Goal: Task Accomplishment & Management: Manage account settings

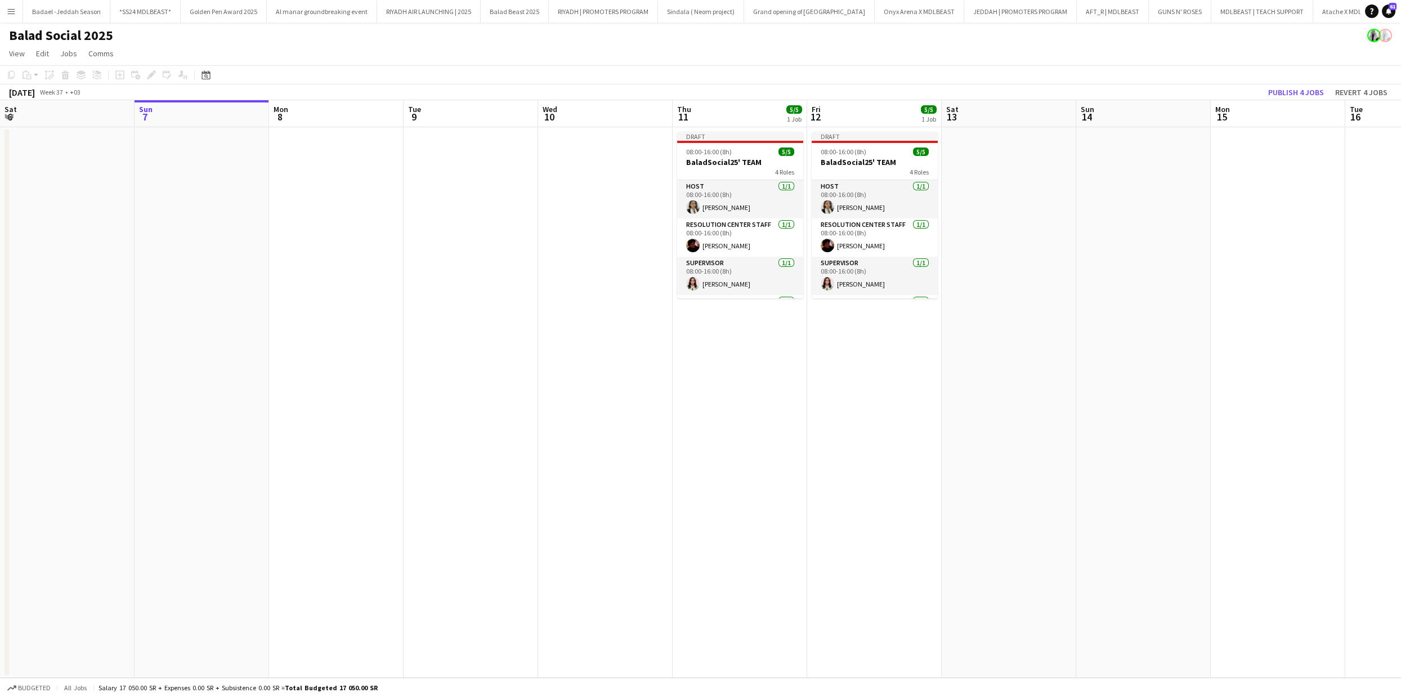
scroll to position [51, 0]
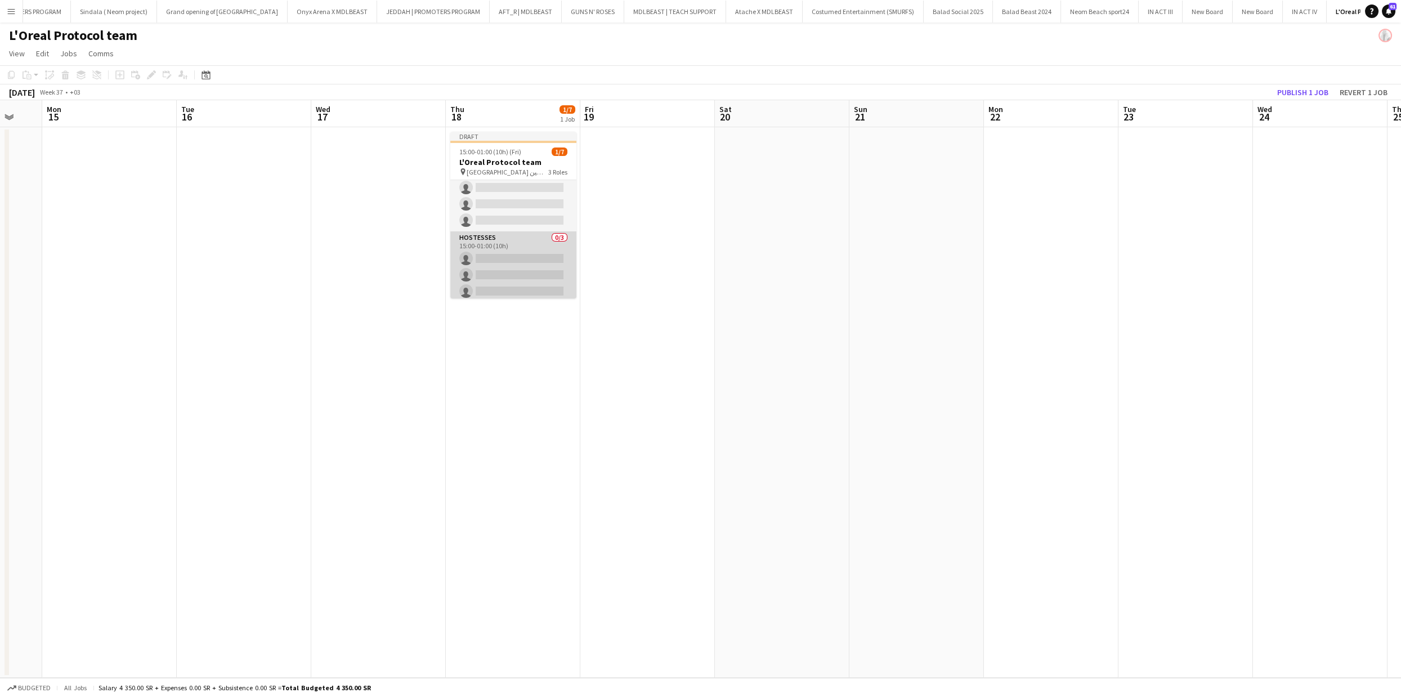
scroll to position [61, 0]
click at [509, 285] on app-card-role "Supervisor 1/1 15:00-01:00 (10h) Ali Alkhoudhair" at bounding box center [513, 280] width 126 height 38
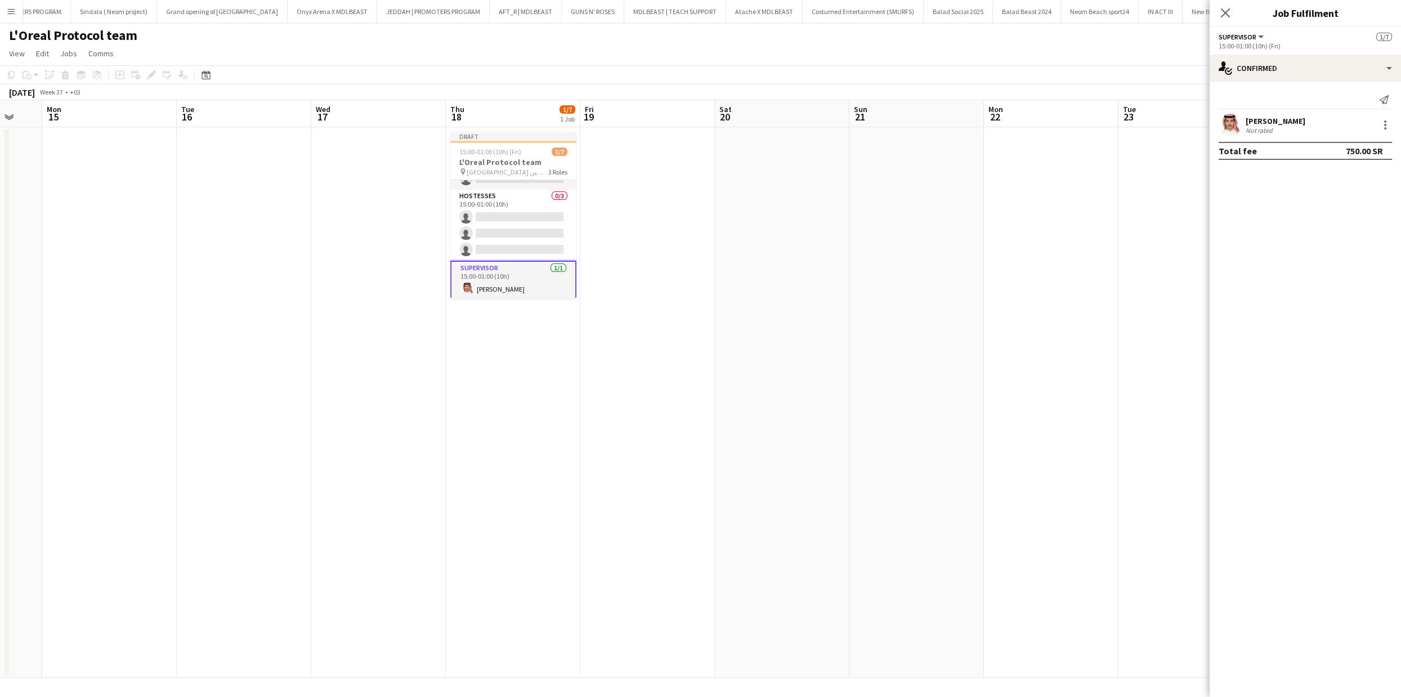
click at [1237, 122] on app-user-avatar at bounding box center [1230, 125] width 23 height 23
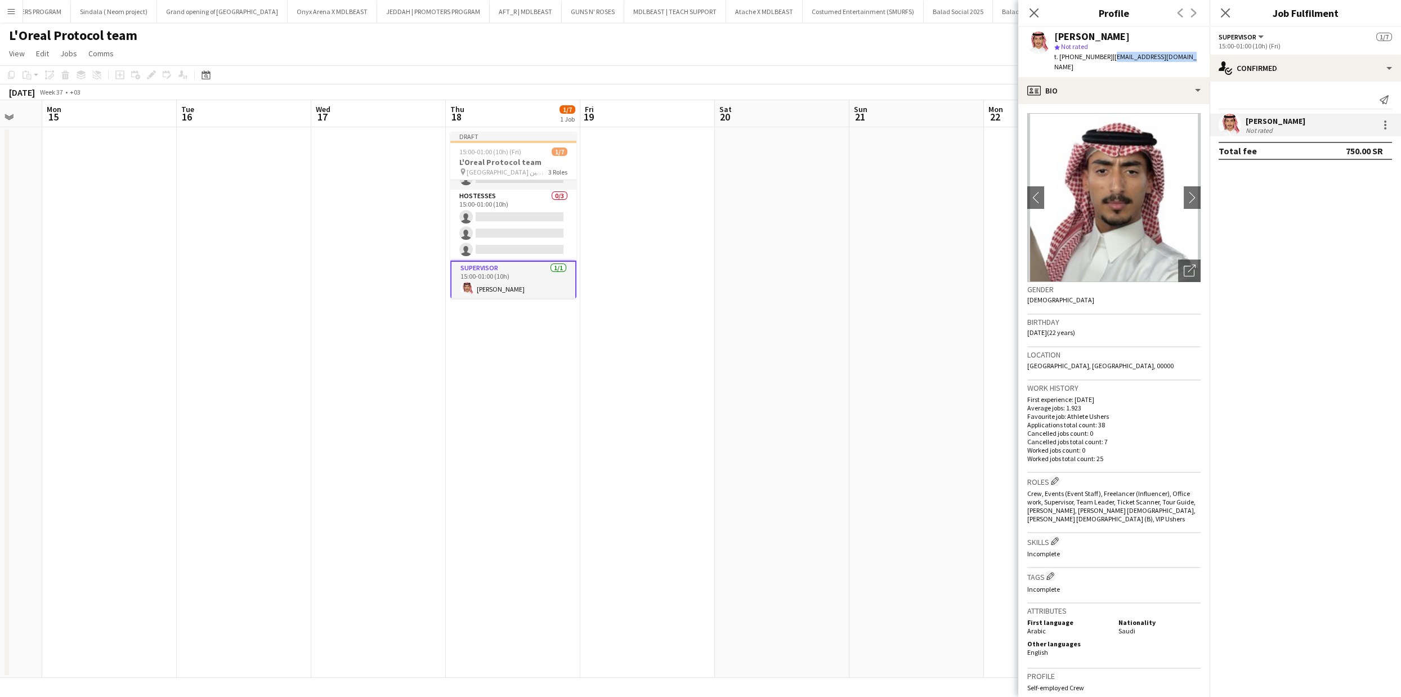
drag, startPoint x: 1108, startPoint y: 57, endPoint x: 1190, endPoint y: 61, distance: 82.3
click at [1190, 61] on app-profile-header "Ali Alkhoudhair star Not rated t. +966503695103 | alialkhouder@gmail.com" at bounding box center [1113, 52] width 191 height 50
copy span "alialkhouder@gmail.com"
click at [902, 140] on app-date-cell at bounding box center [916, 402] width 135 height 551
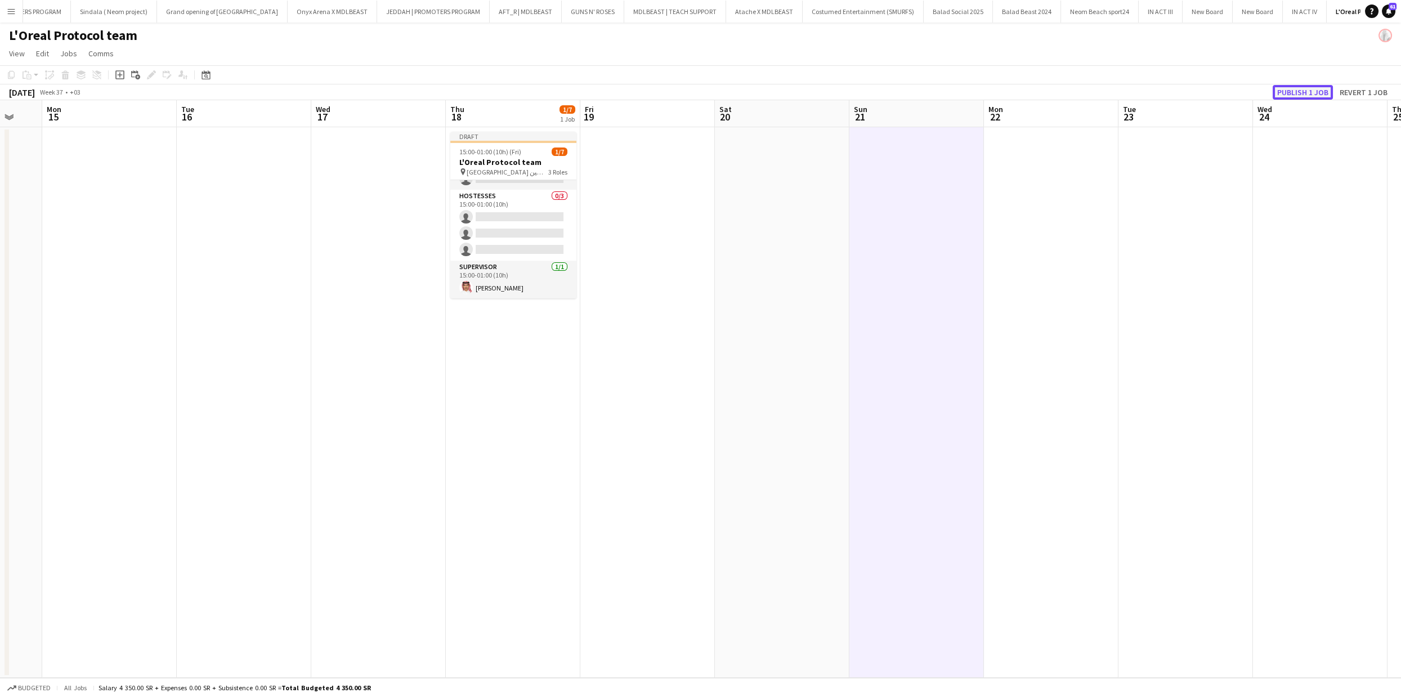
click at [1304, 91] on button "Publish 1 job" at bounding box center [1303, 92] width 60 height 15
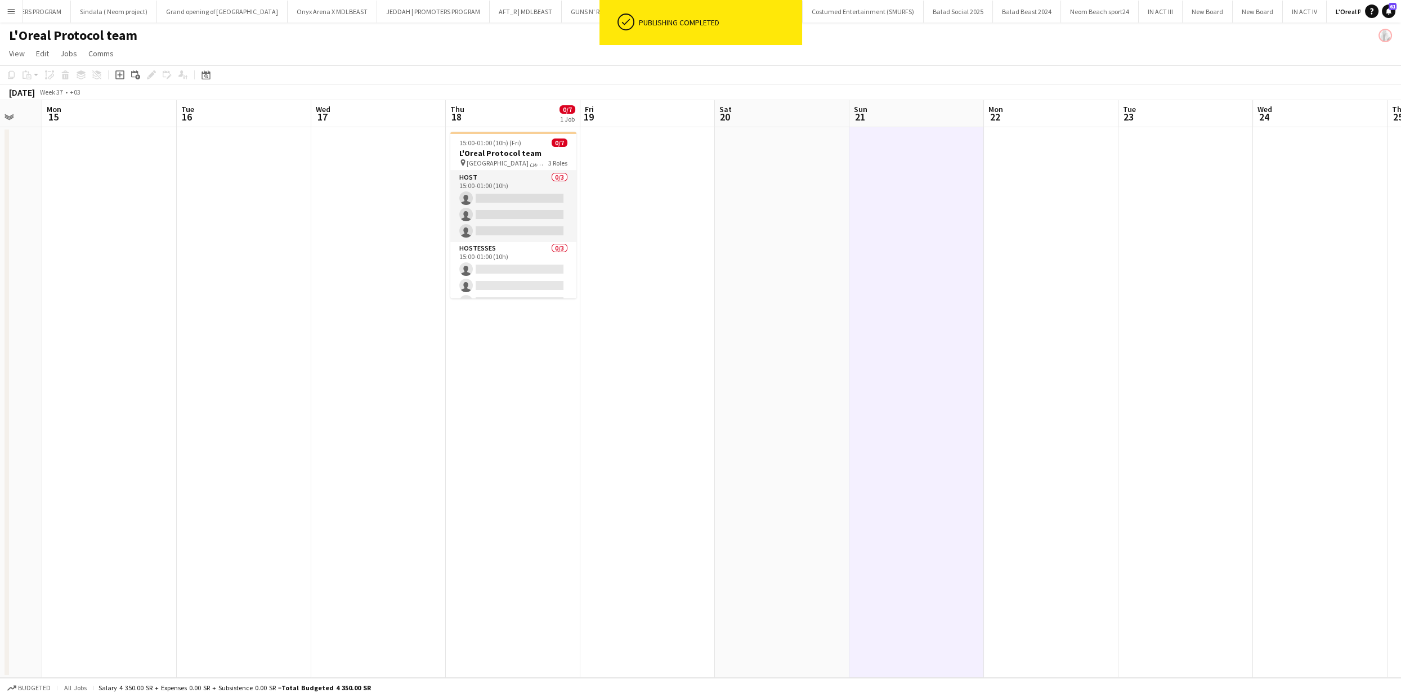
click at [499, 385] on app-date-cell "15:00-01:00 (10h) (Fri) 0/7 L'Oreal Protocol team pin قصر الحريري بحطين 📍 3 Rol…" at bounding box center [513, 402] width 135 height 551
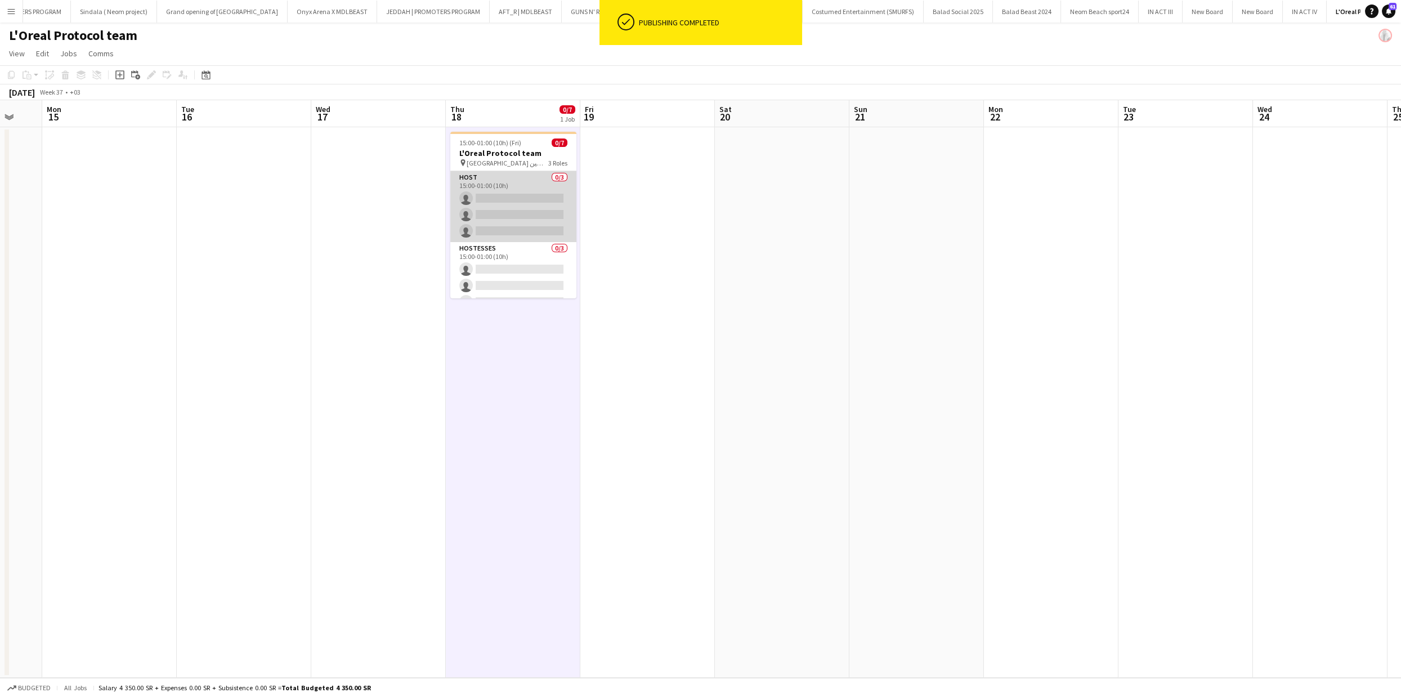
click at [516, 228] on app-card-role "HOST 0/3 15:00-01:00 (10h) single-neutral-actions single-neutral-actions single…" at bounding box center [513, 206] width 126 height 71
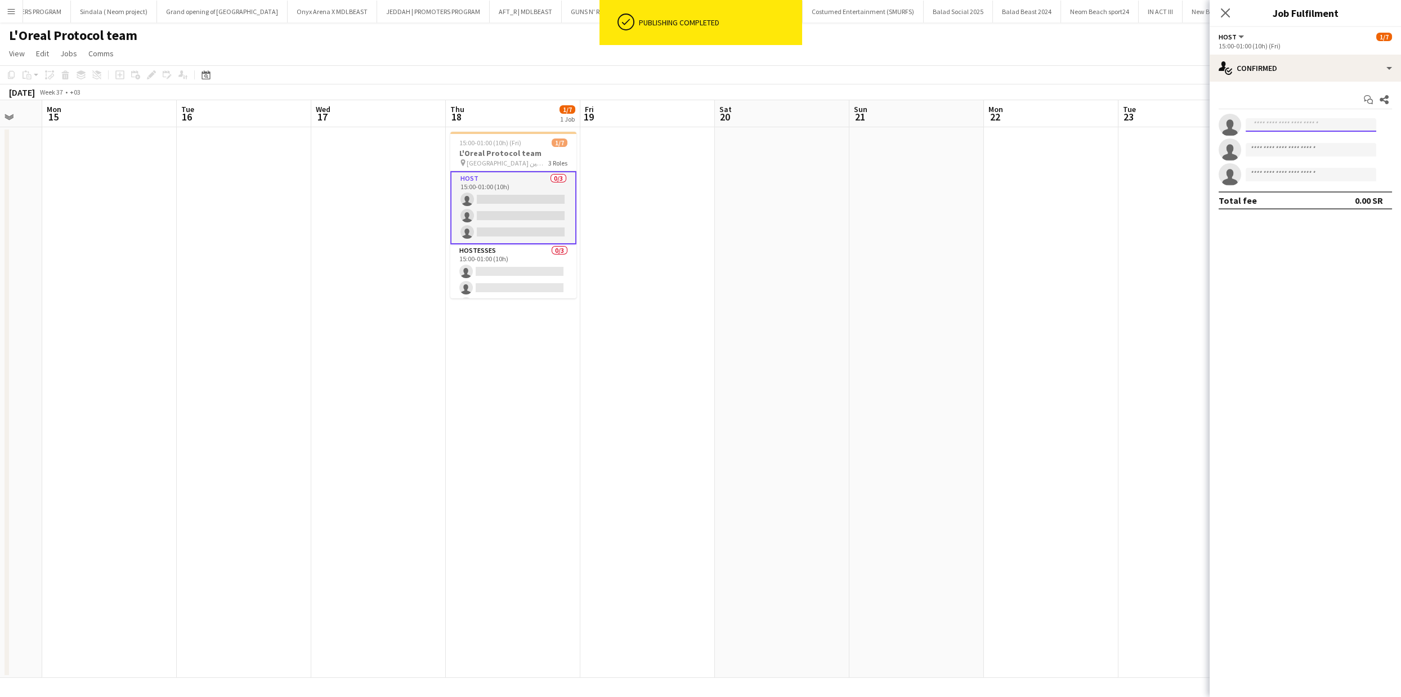
click at [1325, 127] on input at bounding box center [1311, 125] width 131 height 14
paste input "**********"
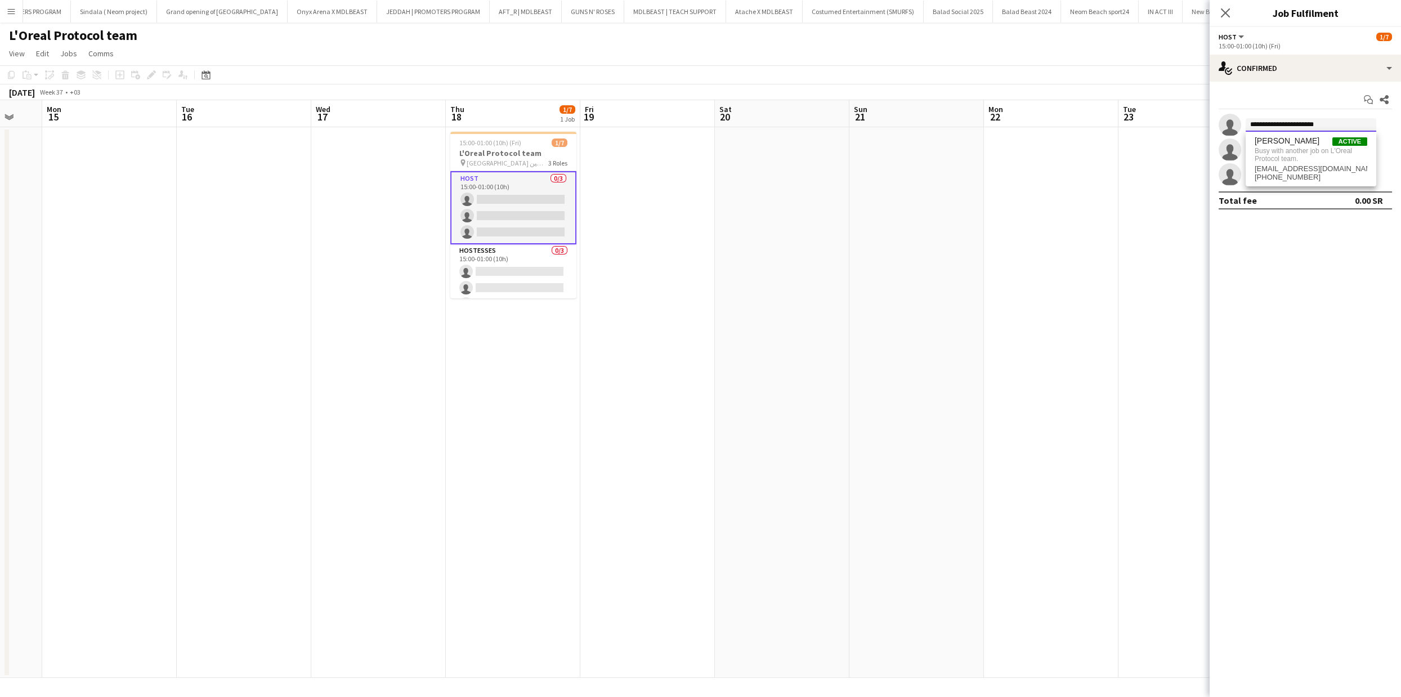
type input "**********"
click at [1122, 258] on app-date-cell at bounding box center [1186, 402] width 135 height 551
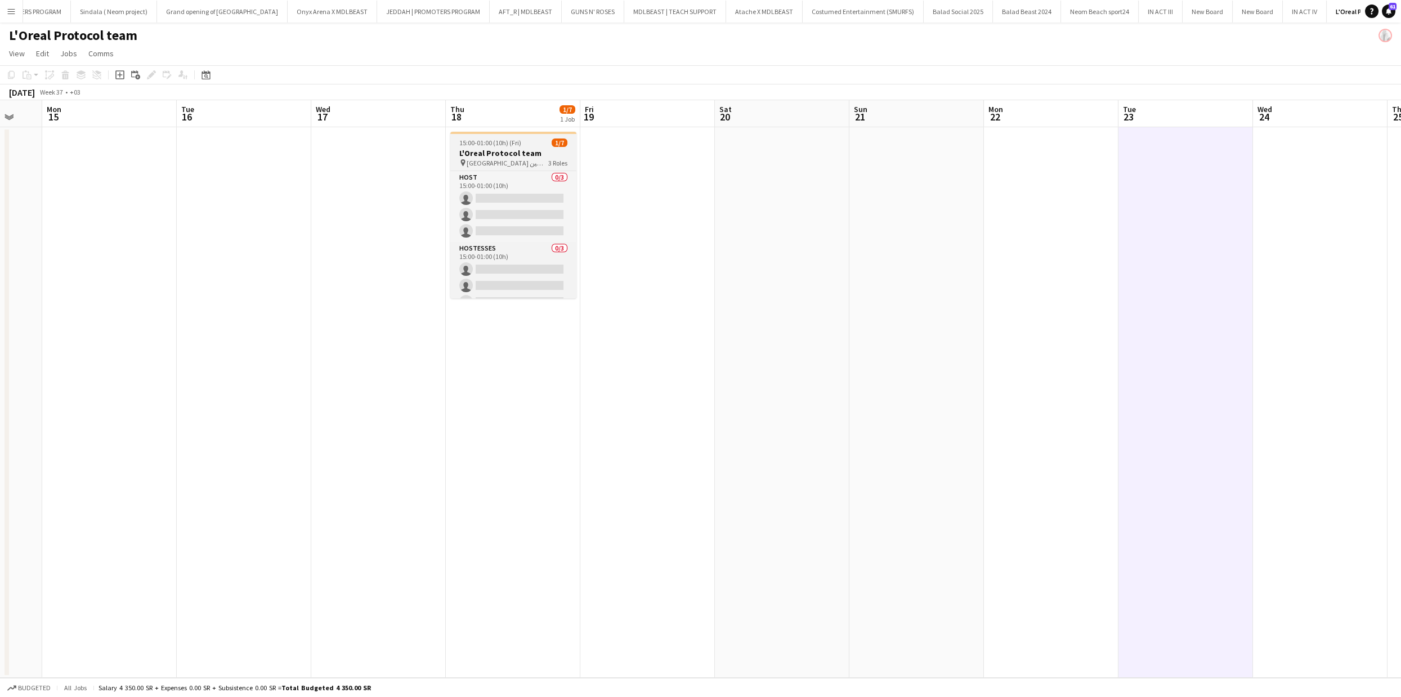
click at [493, 161] on span "قصر الحريري بحطين 📍" at bounding box center [508, 163] width 82 height 8
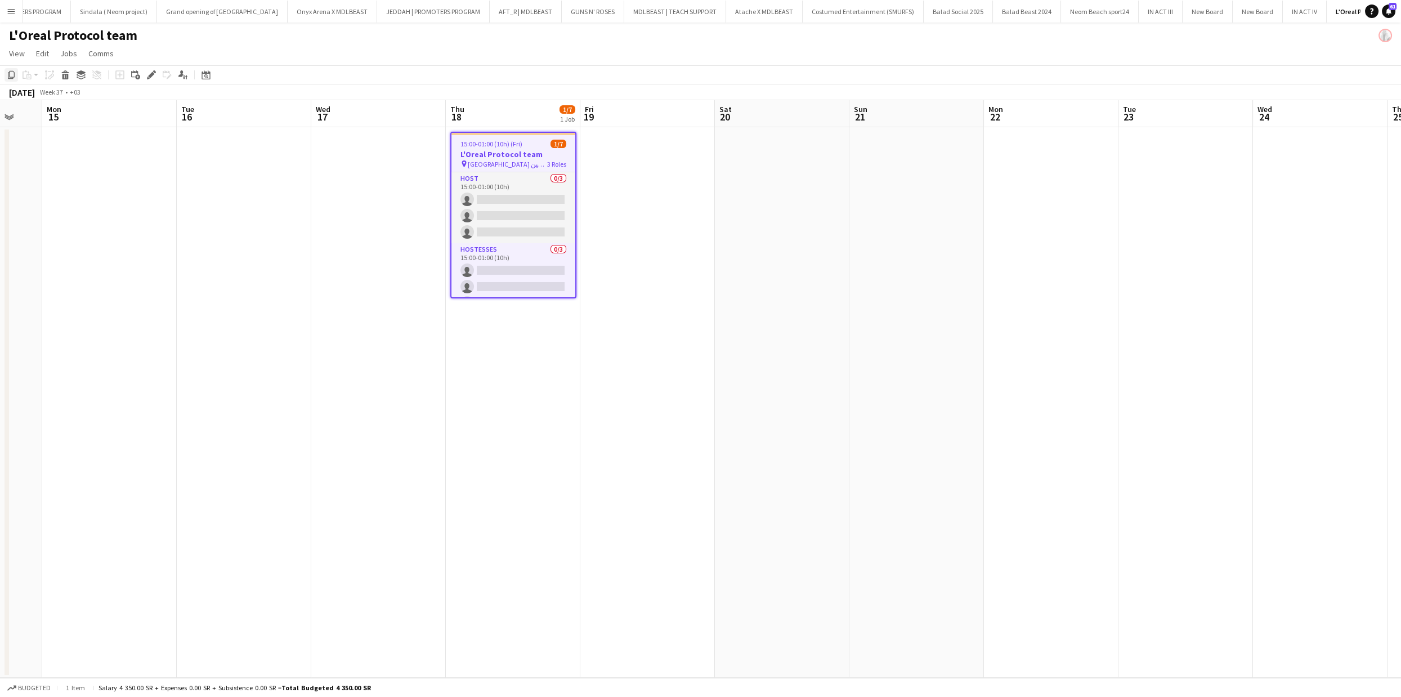
click at [10, 76] on icon "Copy" at bounding box center [11, 74] width 9 height 9
click at [526, 382] on app-date-cell "15:00-01:00 (10h) (Fri) 1/7 L'Oreal Protocol team pin قصر الحريري بحطين 📍 3 Rol…" at bounding box center [513, 402] width 135 height 551
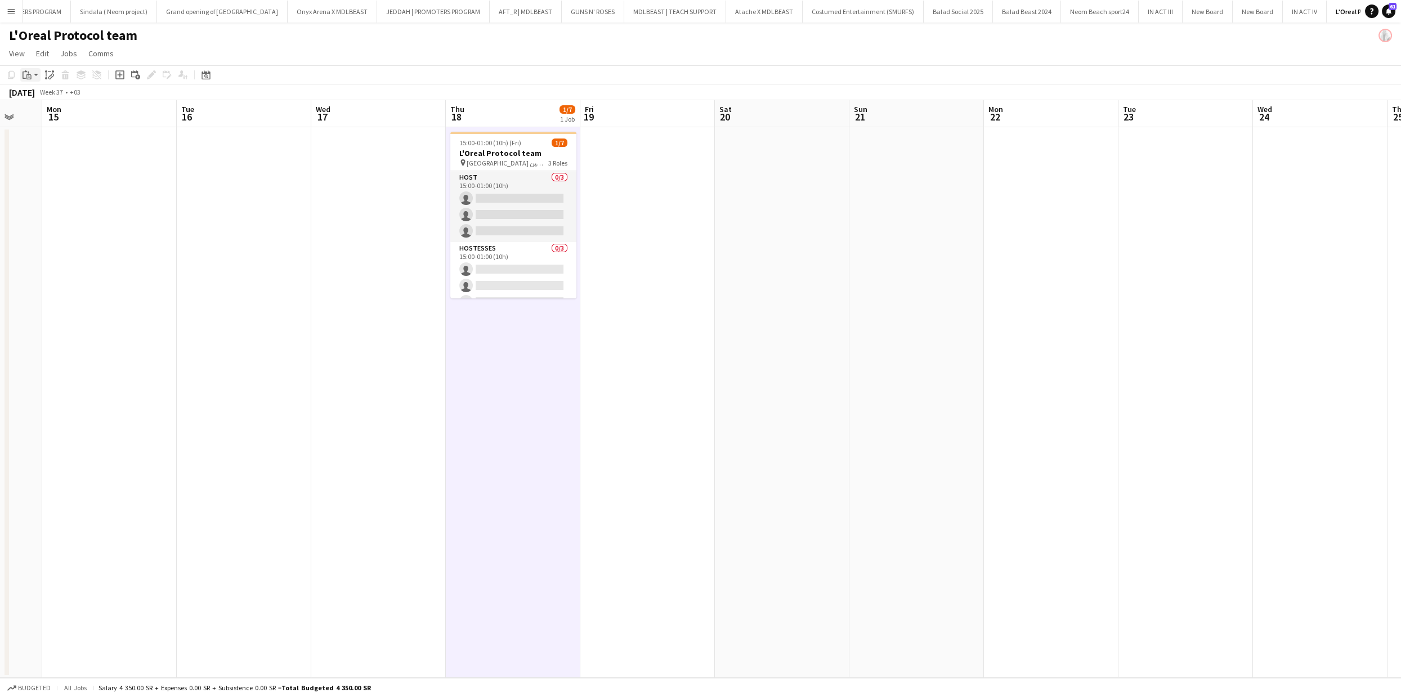
click at [32, 76] on div "Paste" at bounding box center [27, 75] width 14 height 14
click at [66, 117] on link "Paste with crew Command Shift V" at bounding box center [74, 115] width 89 height 10
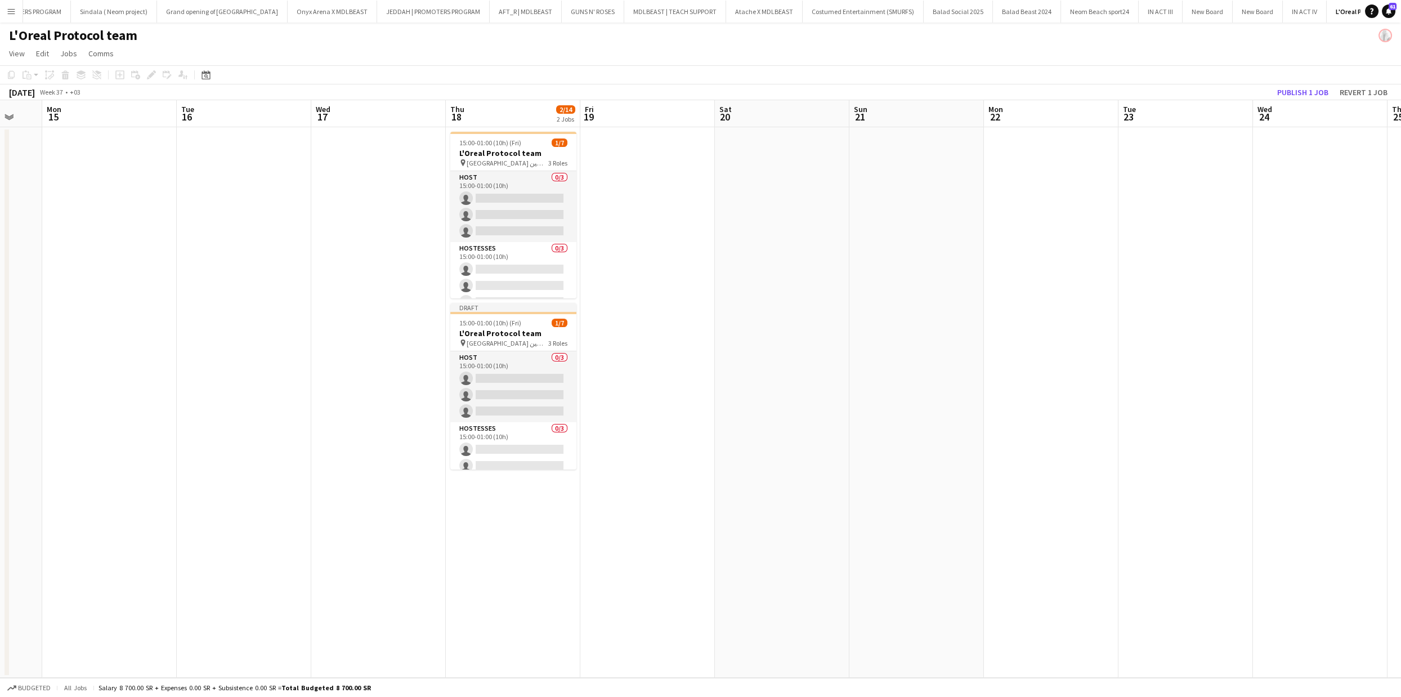
click at [1047, 350] on app-date-cell at bounding box center [1051, 402] width 135 height 551
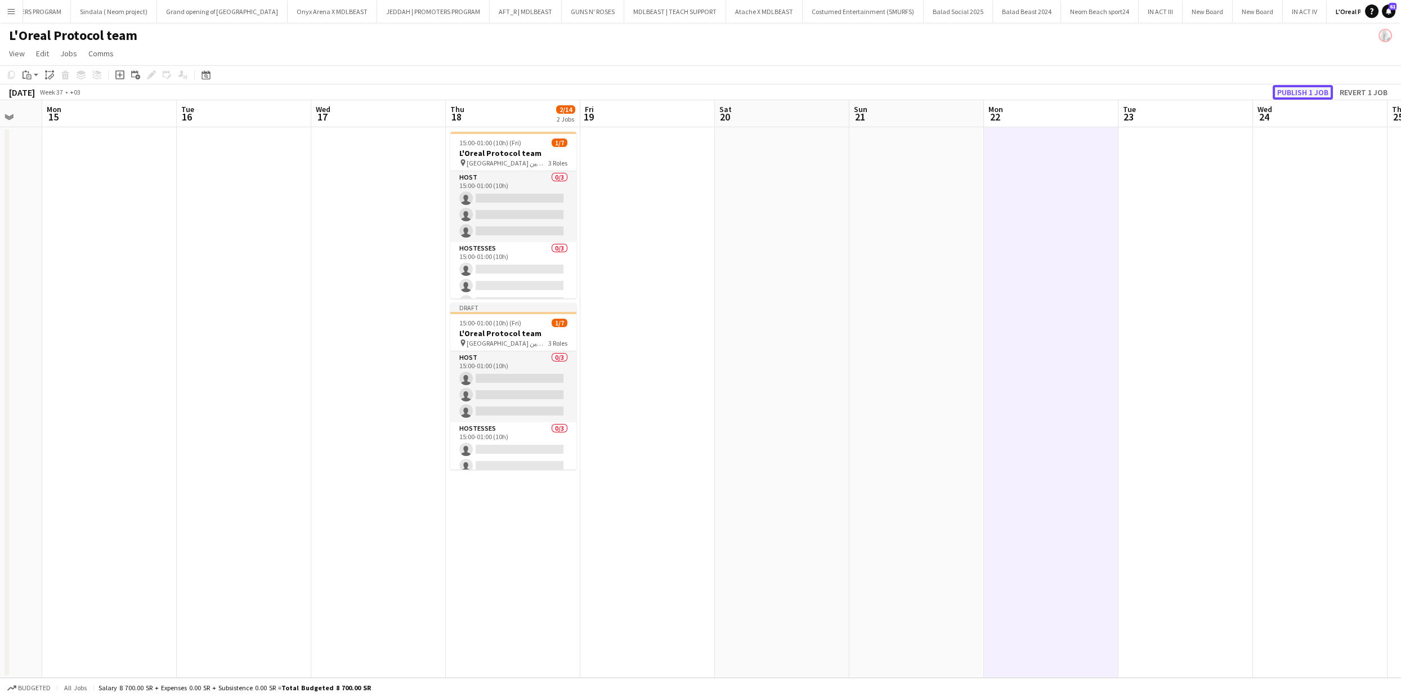
click at [1302, 88] on button "Publish 1 job" at bounding box center [1303, 92] width 60 height 15
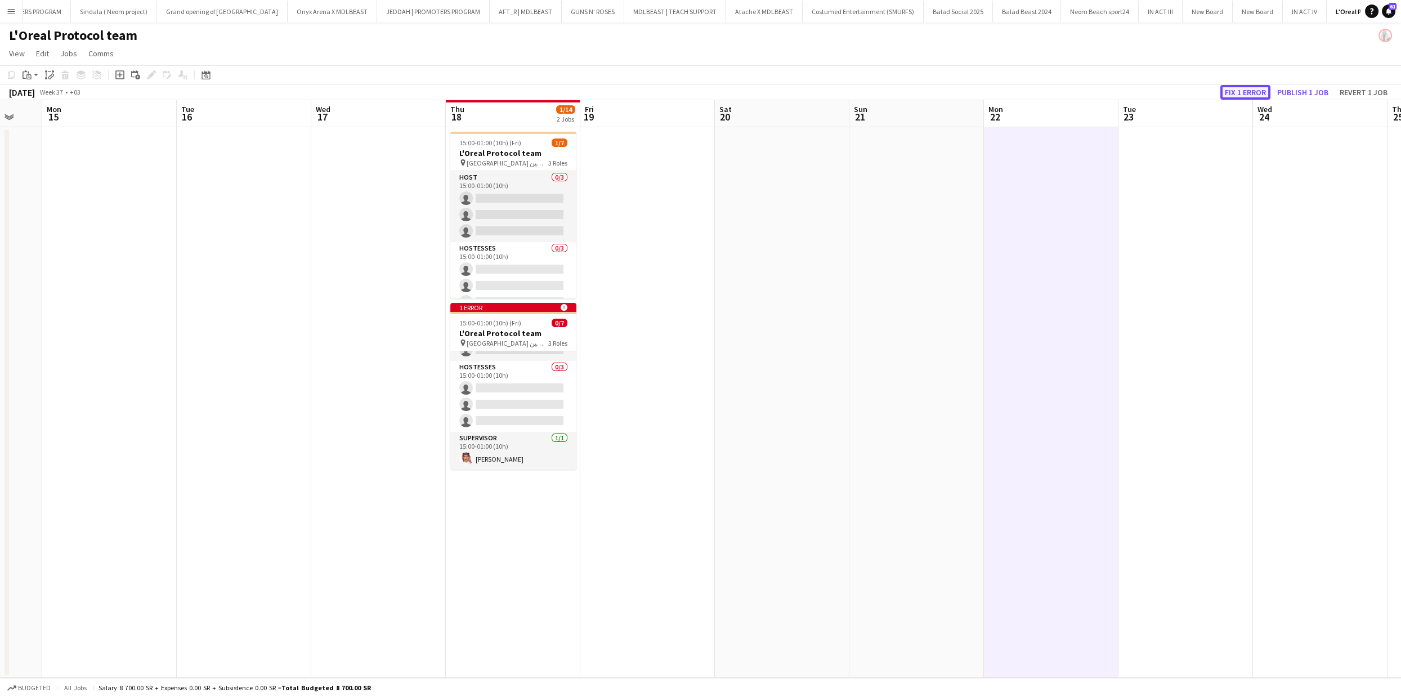
click at [1246, 93] on button "Fix 1 error" at bounding box center [1245, 92] width 50 height 15
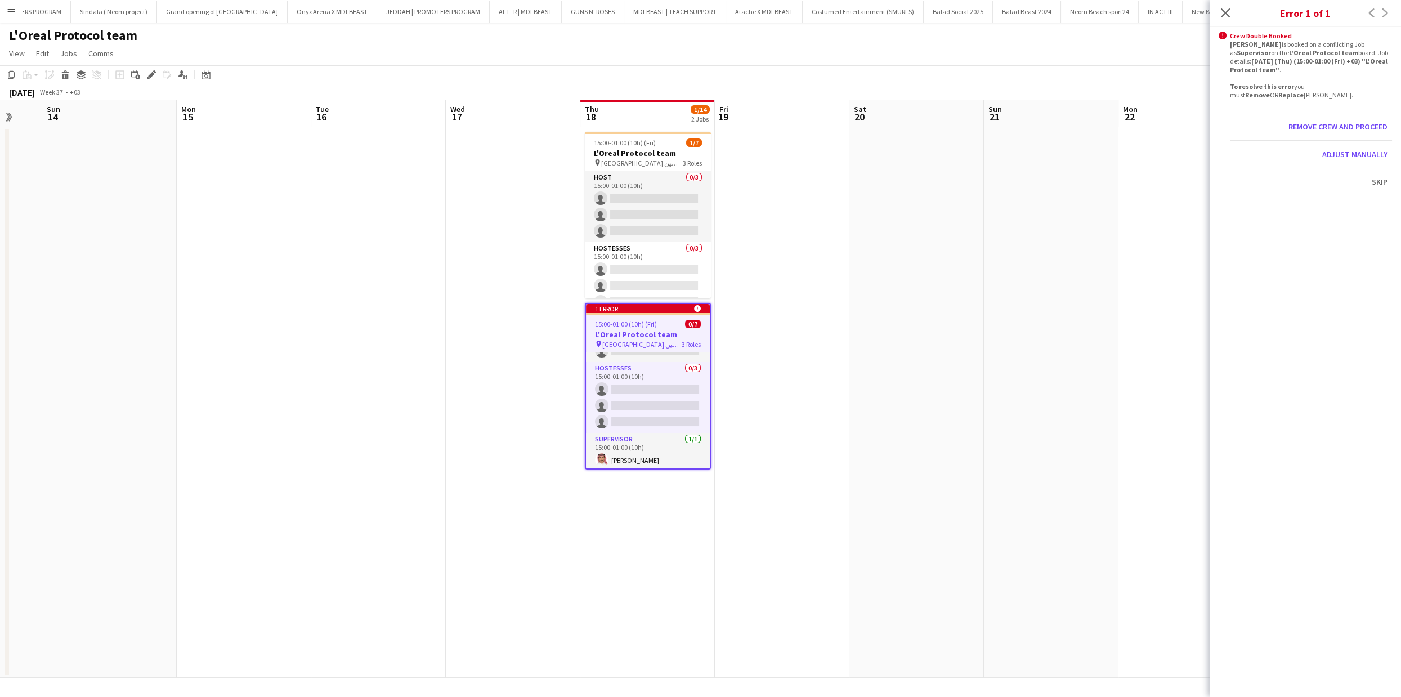
scroll to position [0, 387]
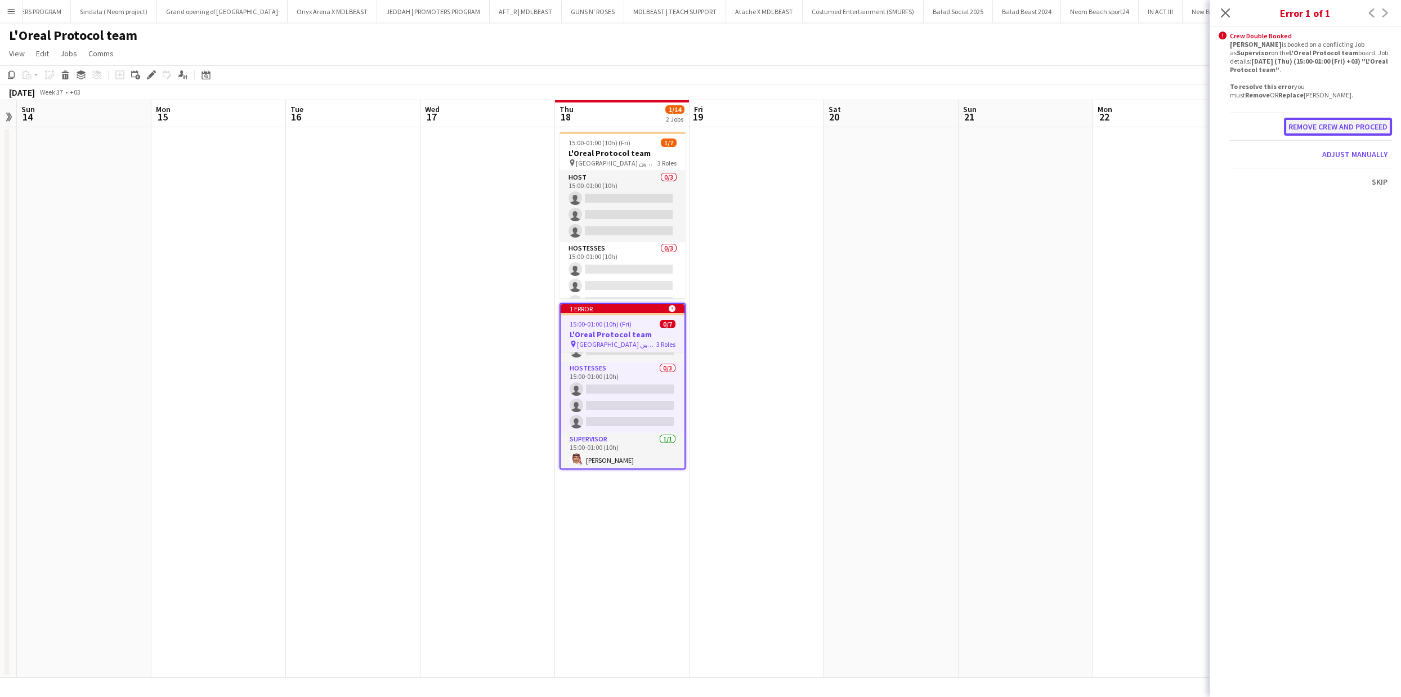
click at [1344, 128] on button "Remove crew and proceed" at bounding box center [1338, 127] width 108 height 18
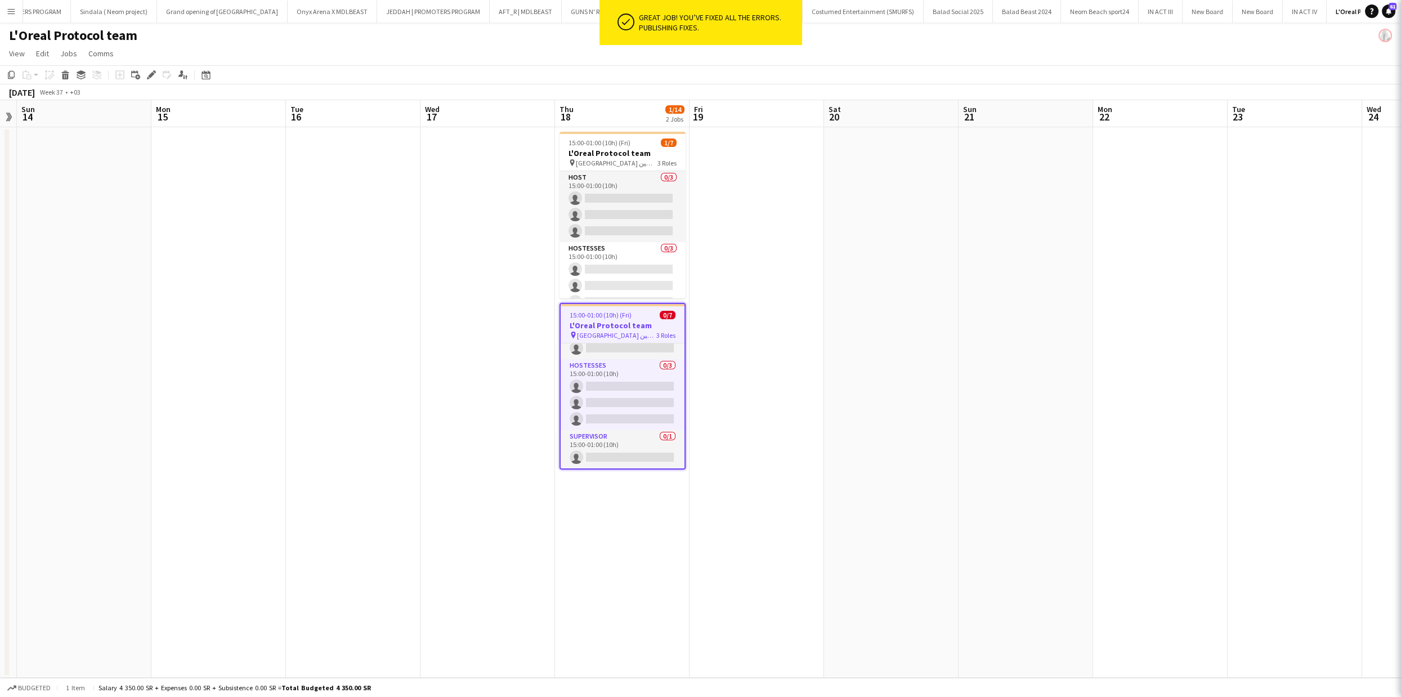
scroll to position [54, 0]
click at [625, 332] on span "قصر الحريري بحطين 📍" at bounding box center [616, 335] width 79 height 8
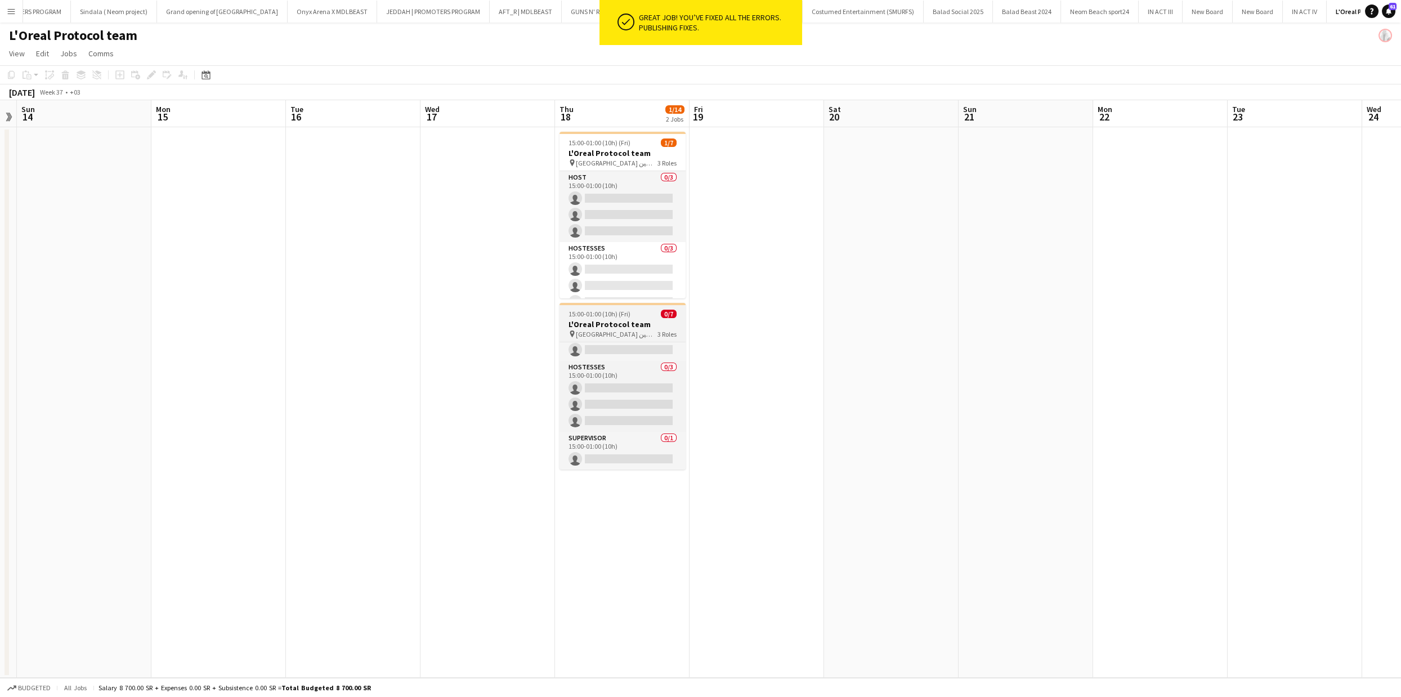
click at [625, 332] on span "قصر الحريري بحطين 📍" at bounding box center [617, 334] width 82 height 8
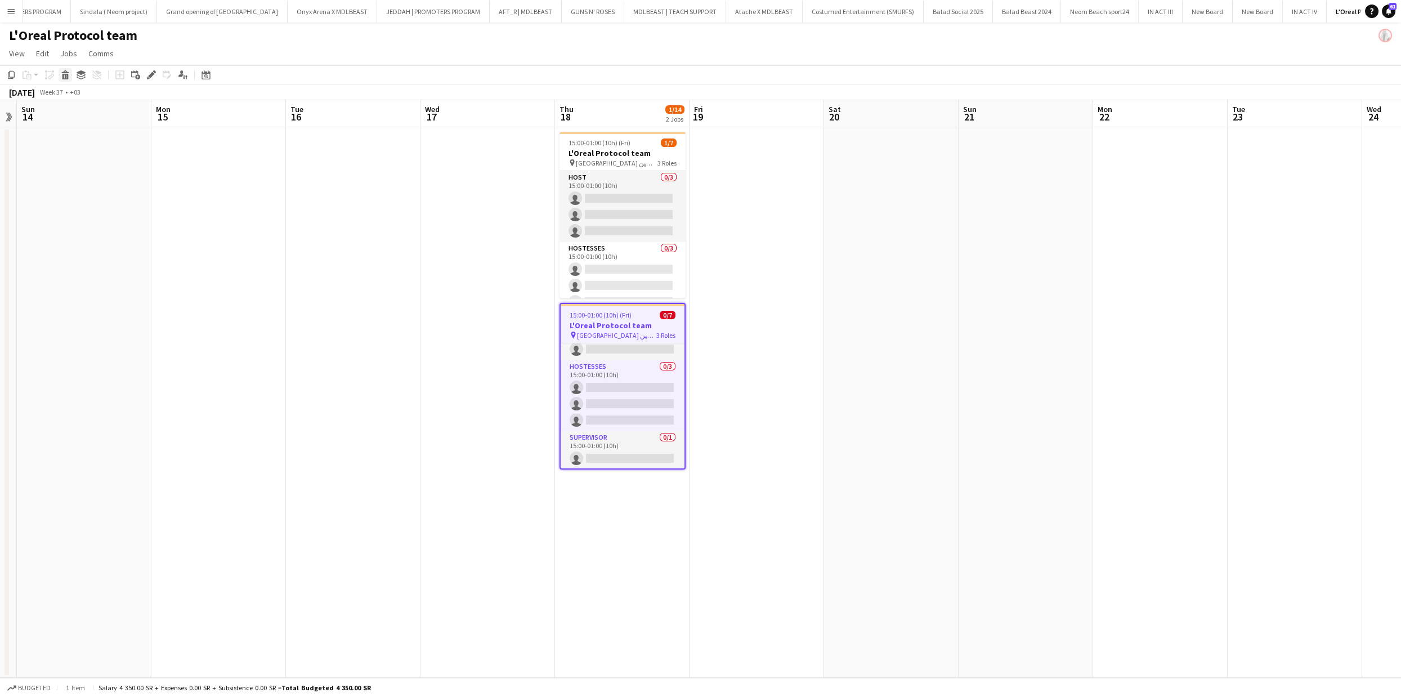
click at [65, 73] on icon at bounding box center [64, 71] width 7 height 3
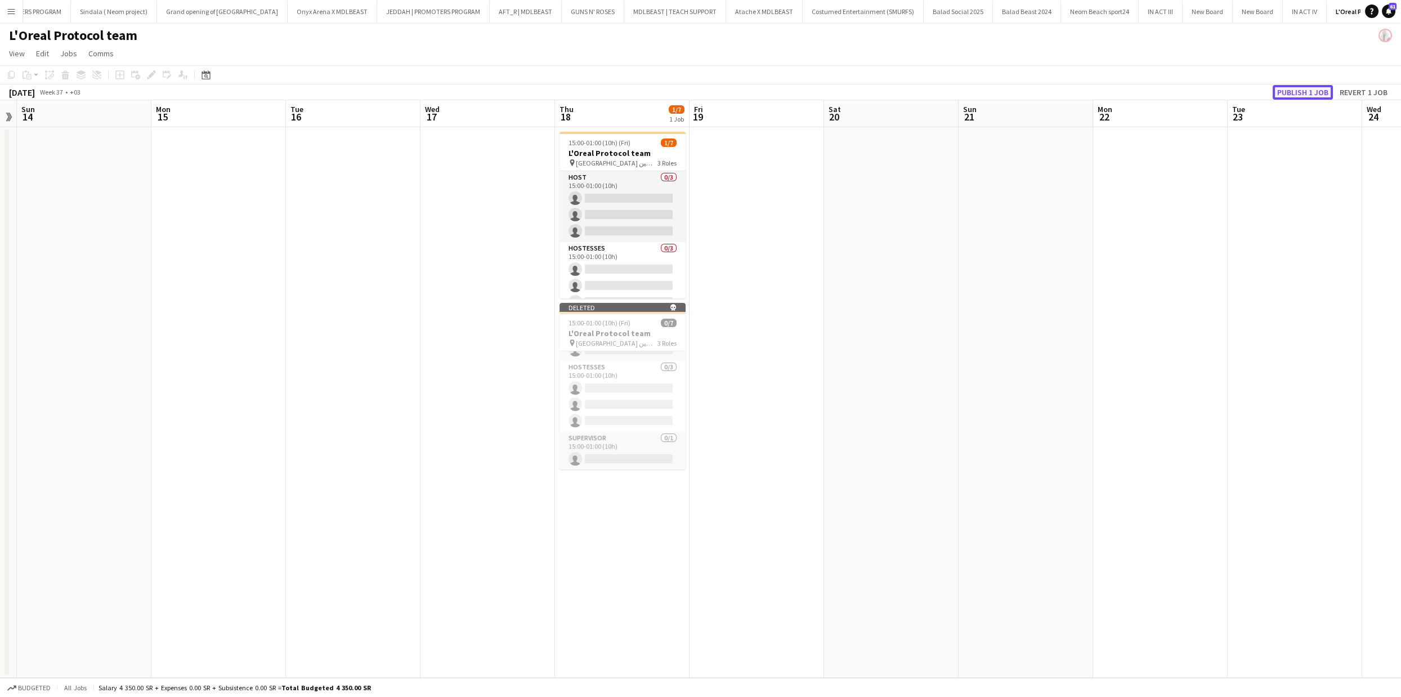
click at [1302, 87] on button "Publish 1 job" at bounding box center [1303, 92] width 60 height 15
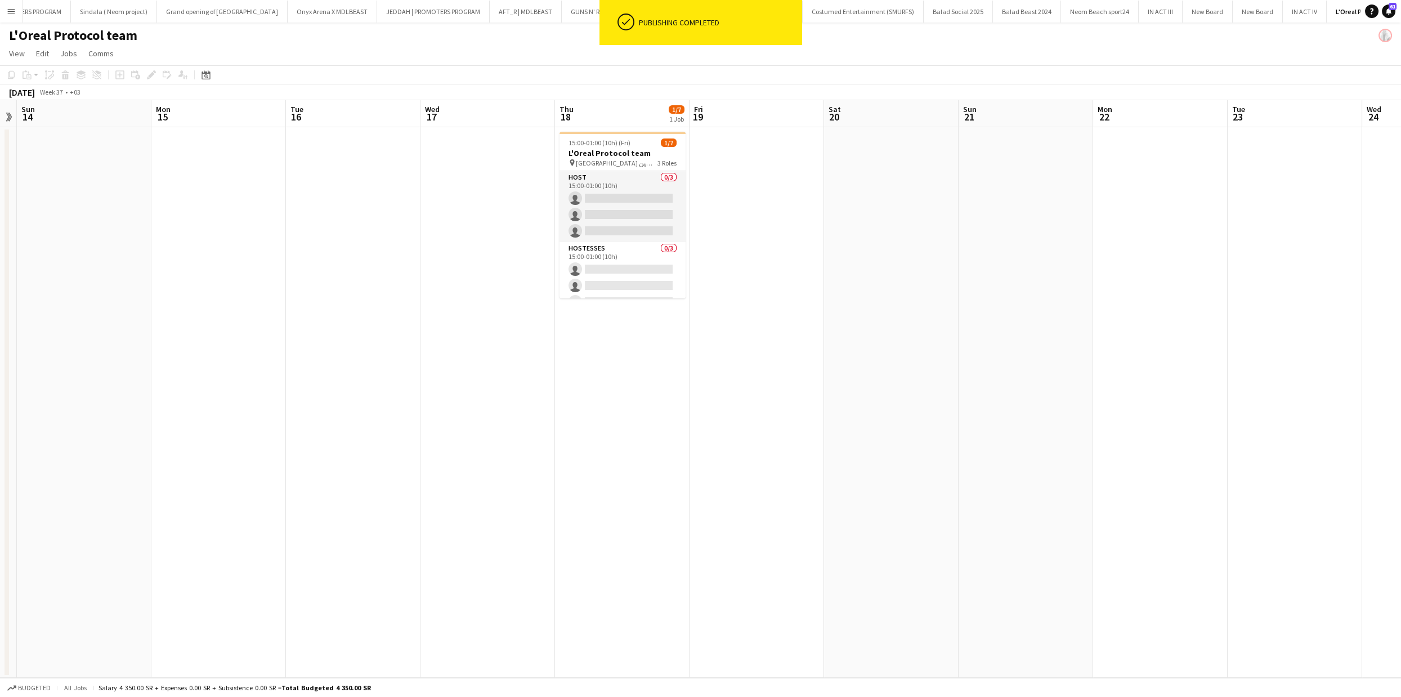
click at [809, 366] on app-date-cell at bounding box center [757, 402] width 135 height 551
